Goal: Task Accomplishment & Management: Manage account settings

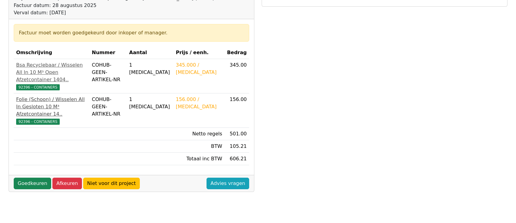
scroll to position [122, 0]
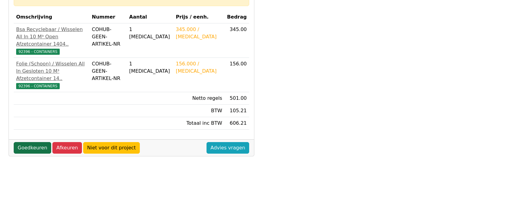
click at [29, 154] on link "Goedkeuren" at bounding box center [32, 148] width 37 height 12
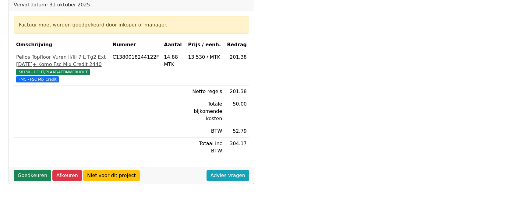
scroll to position [122, 0]
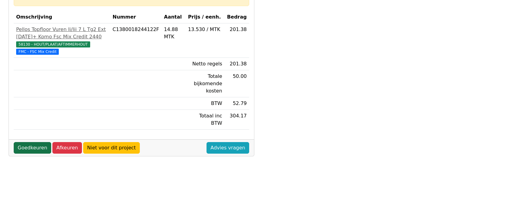
click at [37, 142] on link "Goedkeuren" at bounding box center [32, 148] width 37 height 12
